Goal: Transaction & Acquisition: Purchase product/service

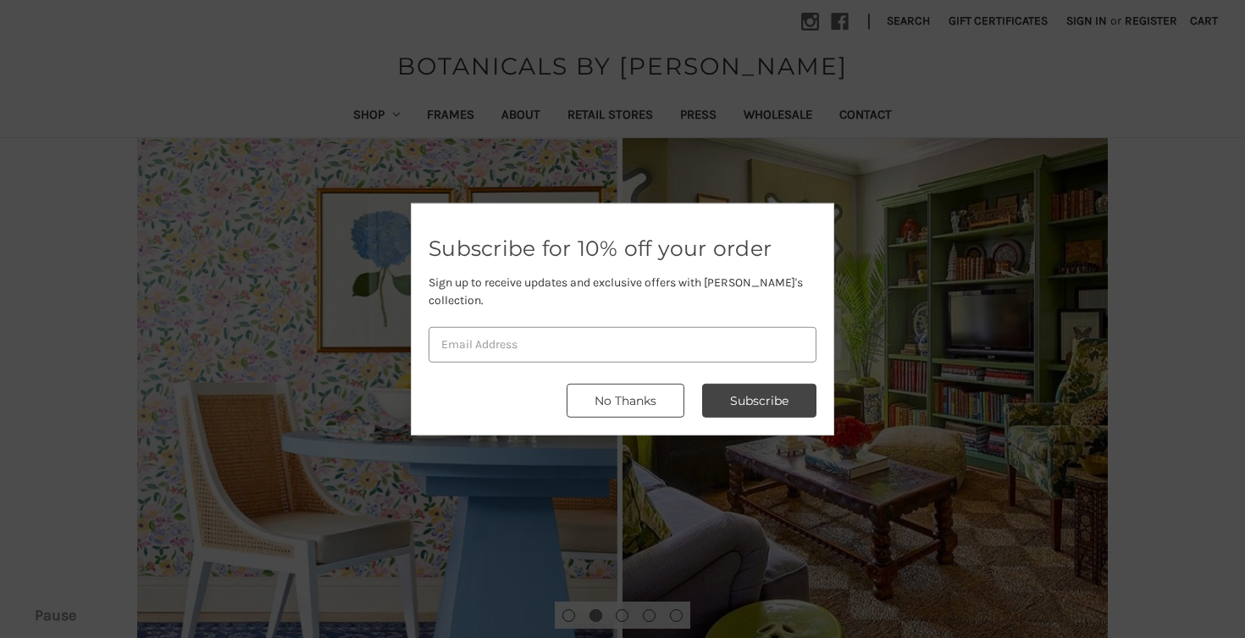
click at [628, 399] on button "No Thanks" at bounding box center [626, 401] width 118 height 34
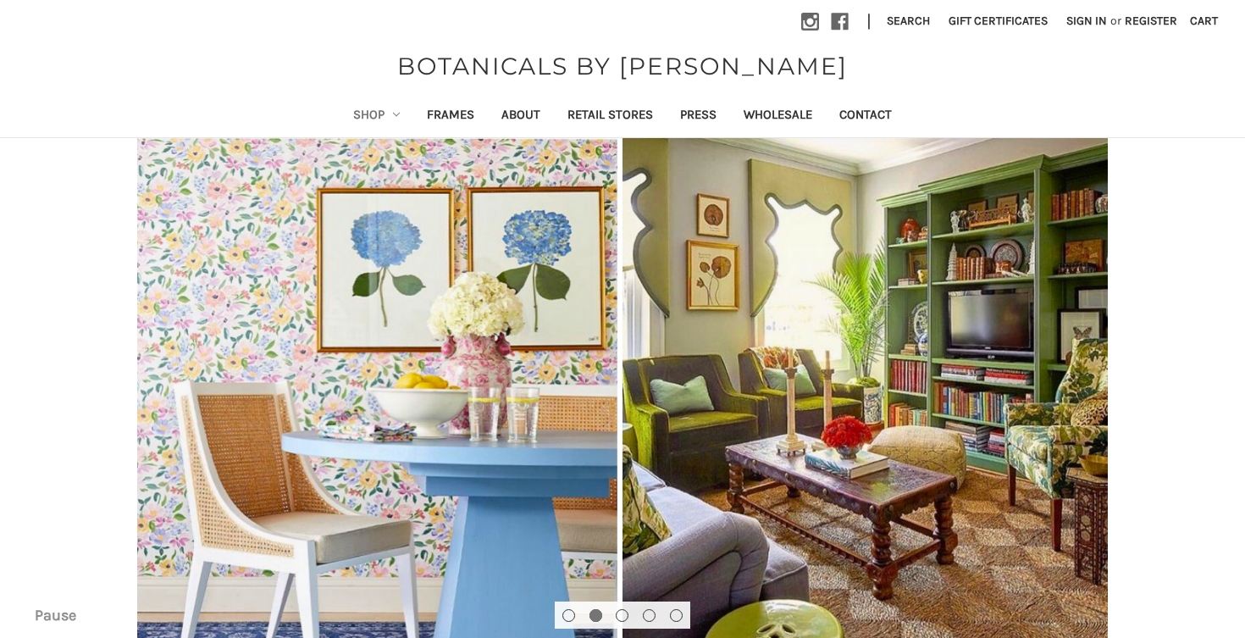
click at [347, 108] on link "Shop" at bounding box center [377, 117] width 75 height 42
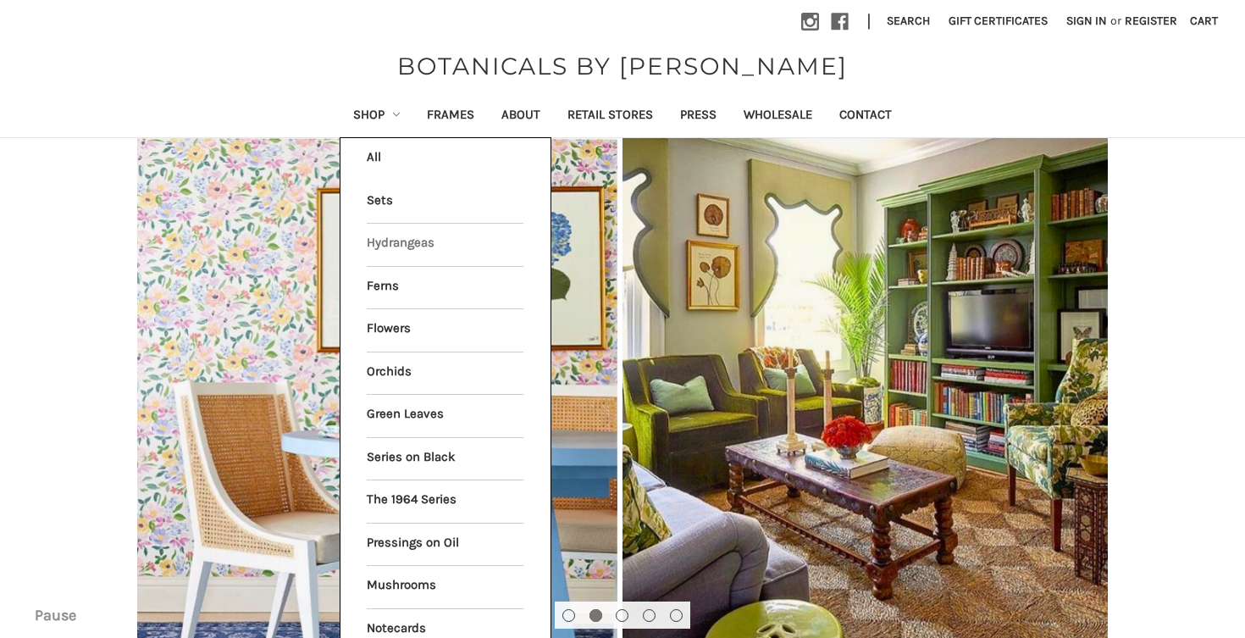
click at [396, 246] on link "Hydrangeas" at bounding box center [445, 245] width 157 height 42
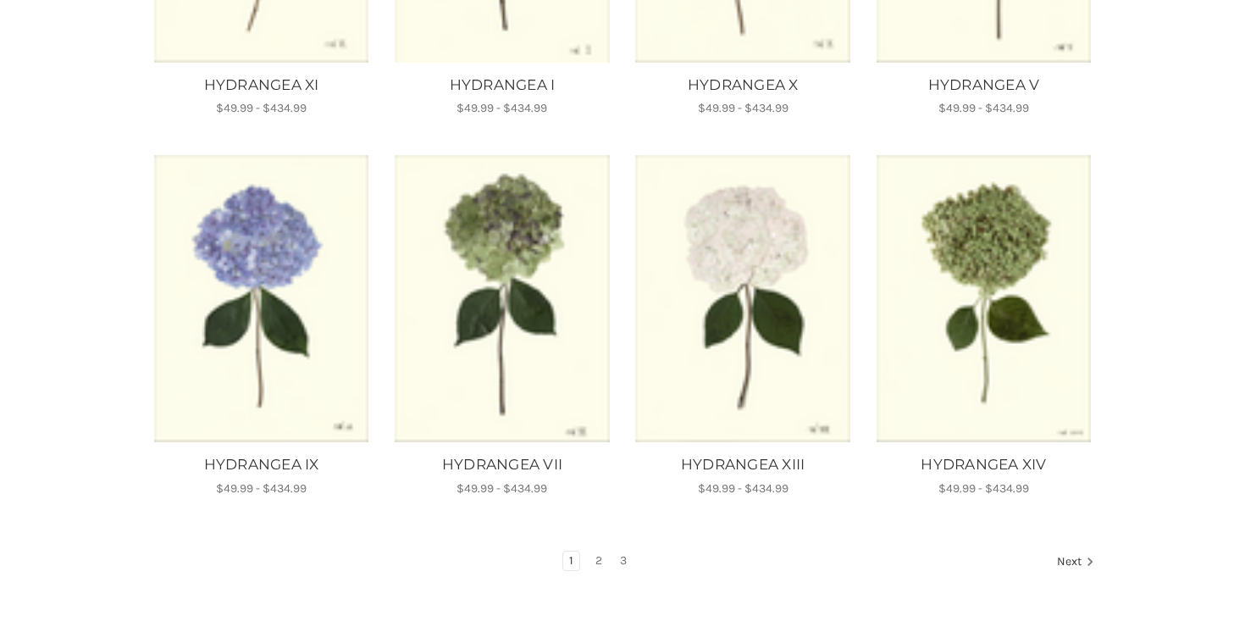
scroll to position [936, 0]
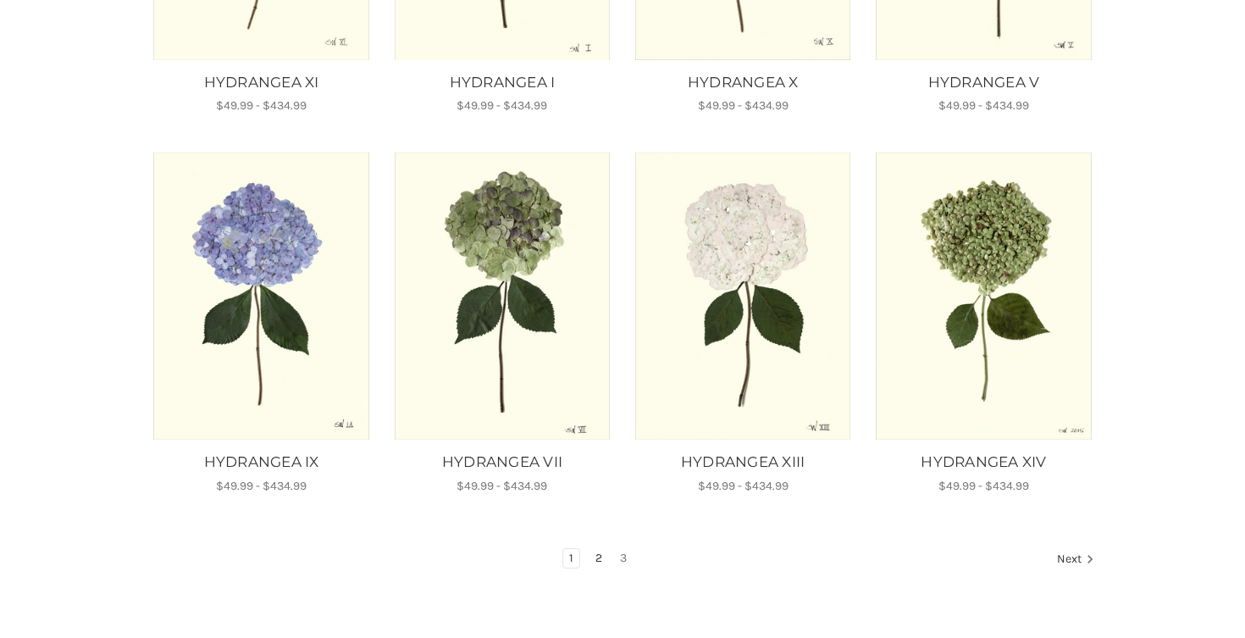
click at [597, 555] on link "2" at bounding box center [599, 558] width 19 height 19
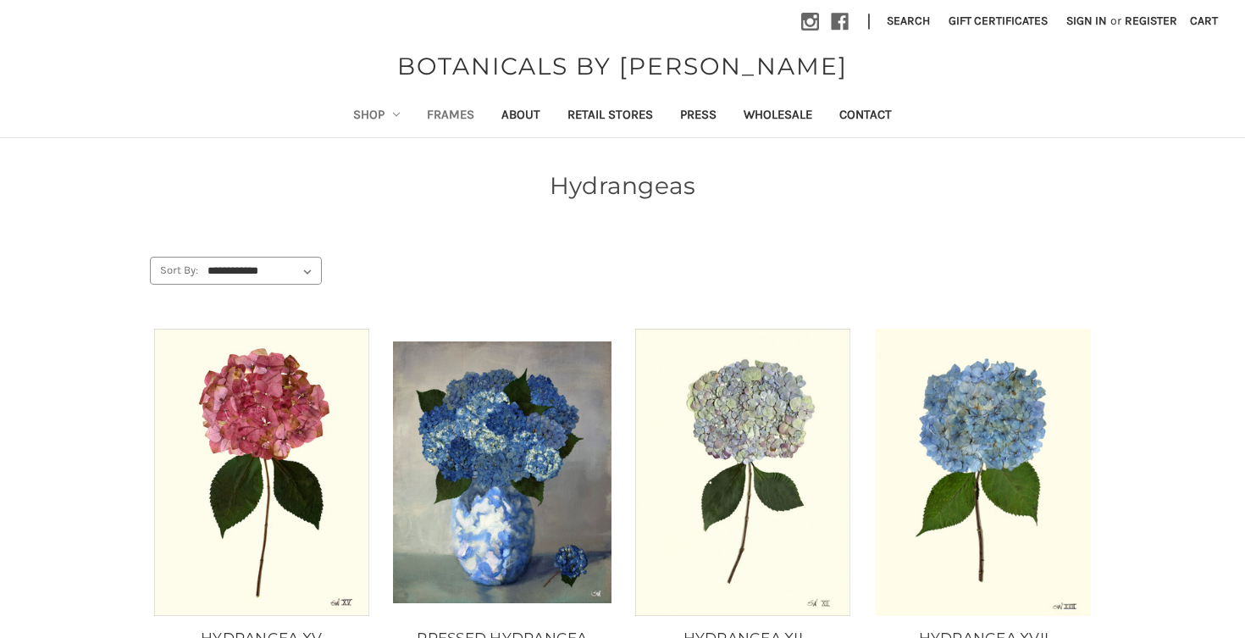
click at [446, 114] on link "Frames" at bounding box center [450, 117] width 75 height 42
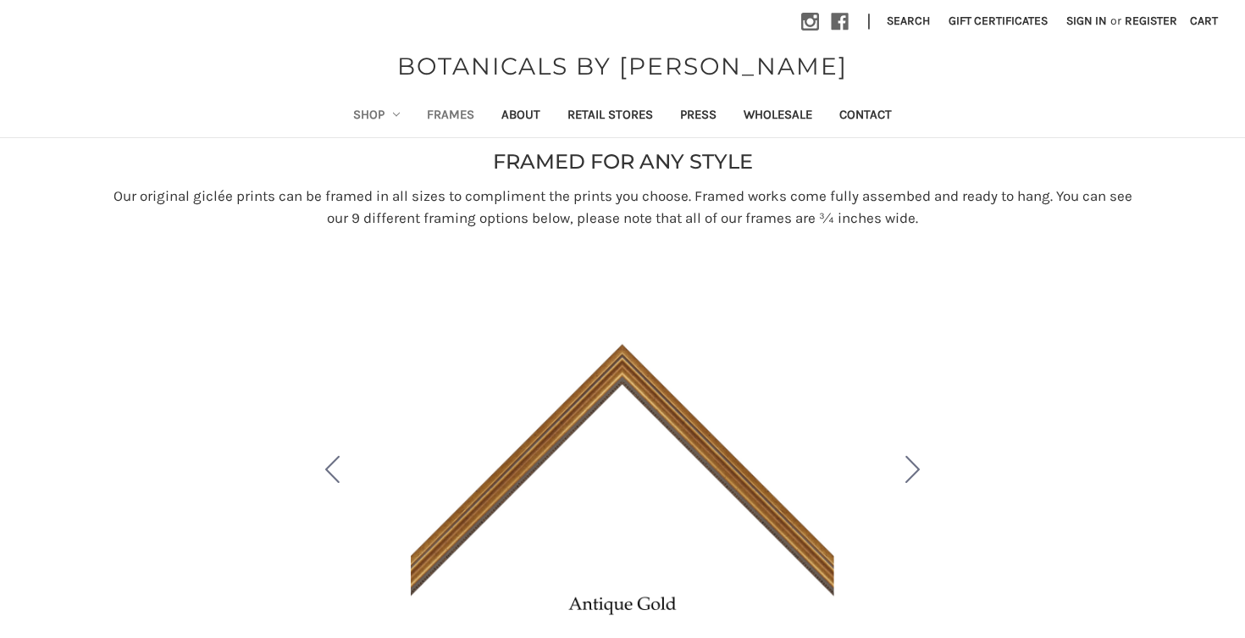
click at [348, 116] on link "Shop" at bounding box center [377, 117] width 75 height 42
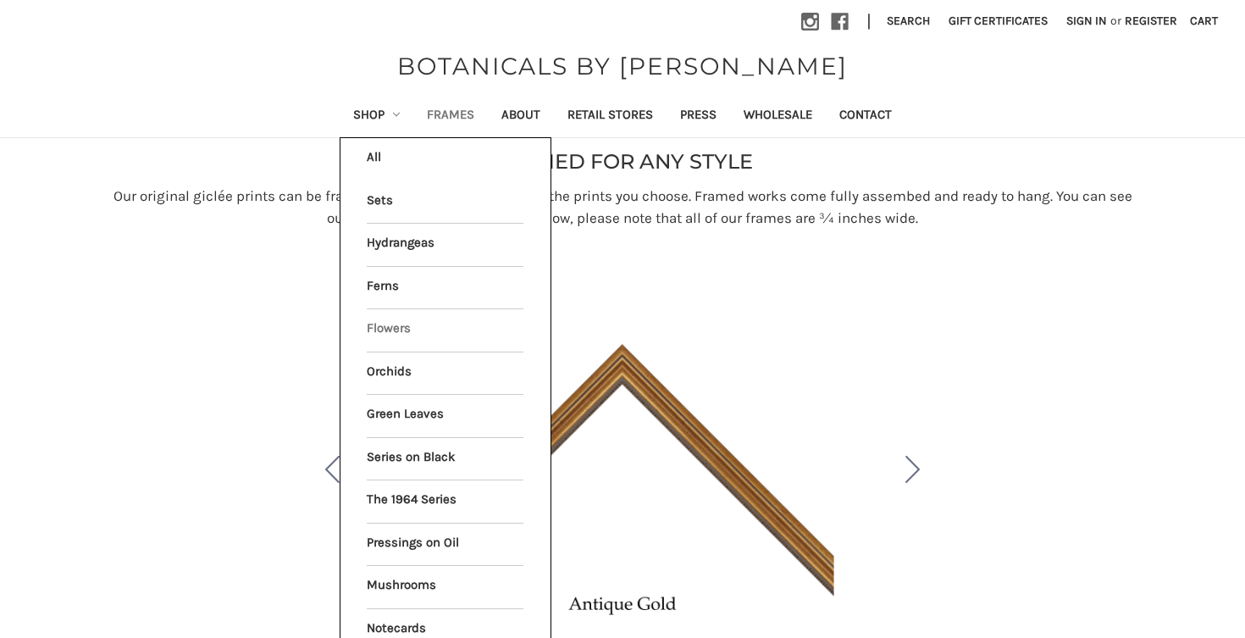
click at [378, 324] on link "Flowers" at bounding box center [445, 330] width 157 height 42
